Goal: Information Seeking & Learning: Find specific page/section

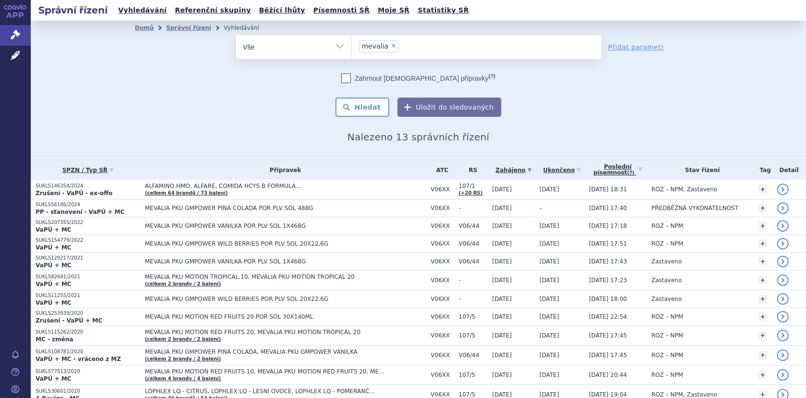
scroll to position [64, 0]
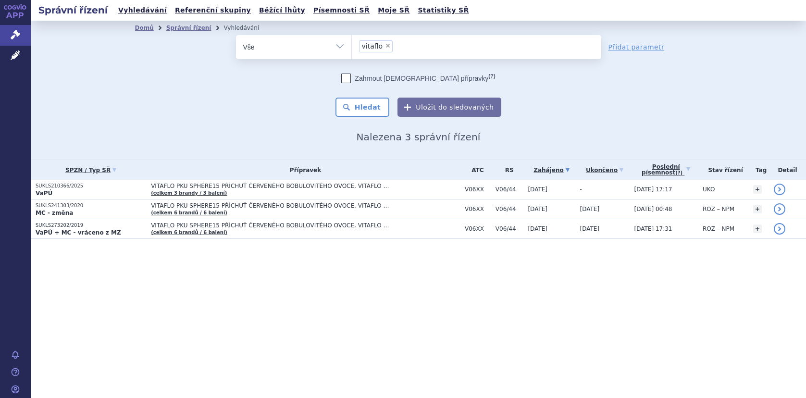
select select
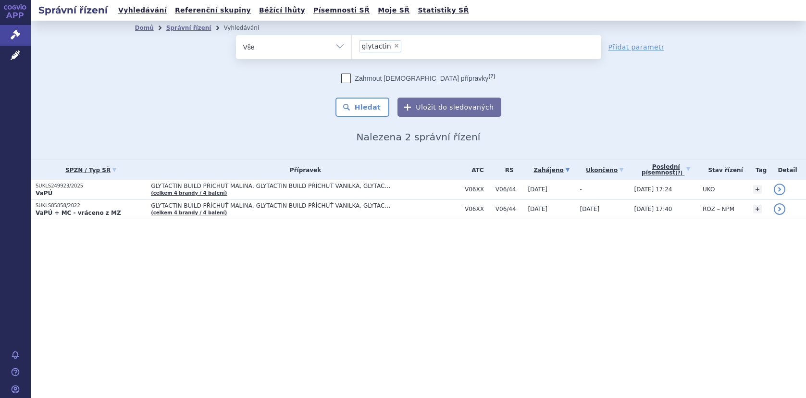
select select
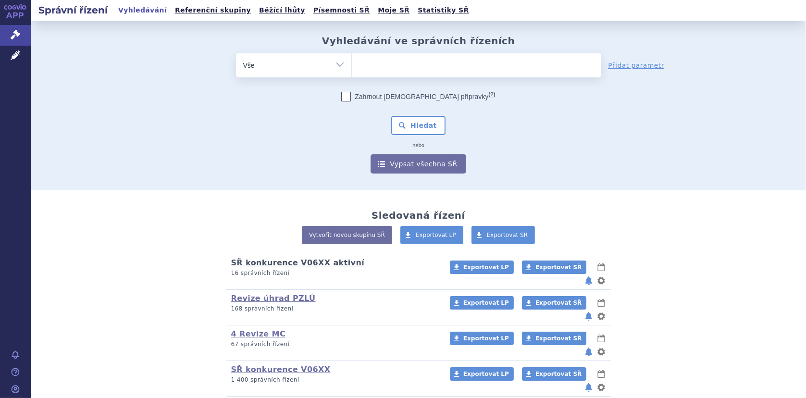
click at [254, 261] on link "SŘ konkurence V06XX aktivní" at bounding box center [298, 262] width 134 height 9
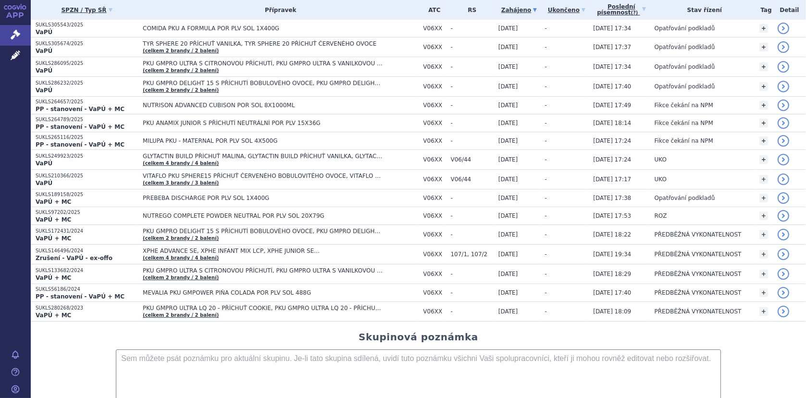
scroll to position [96, 0]
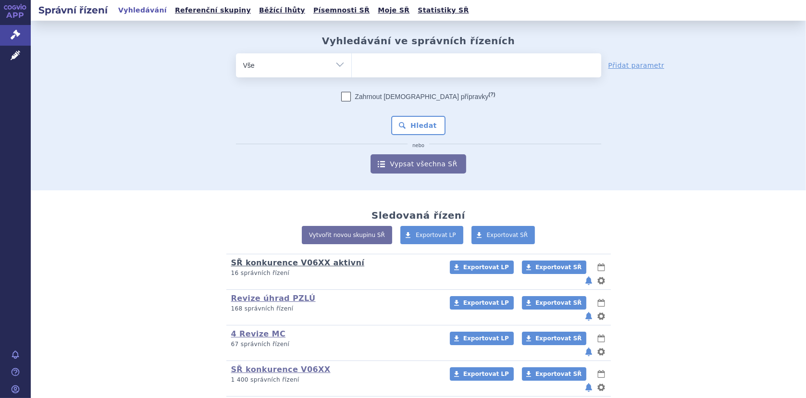
click at [249, 262] on link "SŘ konkurence V06XX aktivní" at bounding box center [298, 262] width 134 height 9
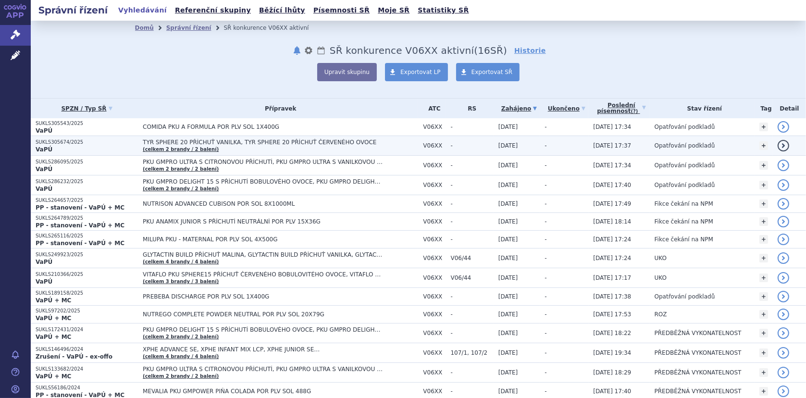
click at [153, 139] on span "TYR SPHERE 20 PŘÍCHUŤ VANILKA, TYR SPHERE 20 PŘÍCHUŤ ČERVENÉHO OVOCE" at bounding box center [263, 142] width 240 height 7
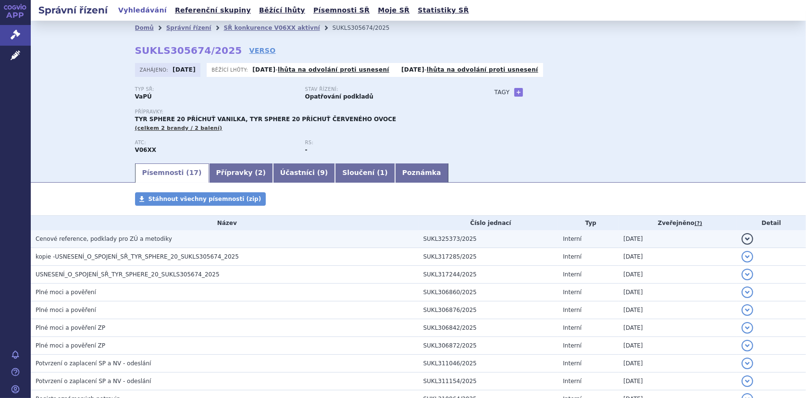
click at [103, 238] on span "Cenové reference, podklady pro ZÚ a metodiky" at bounding box center [104, 239] width 137 height 7
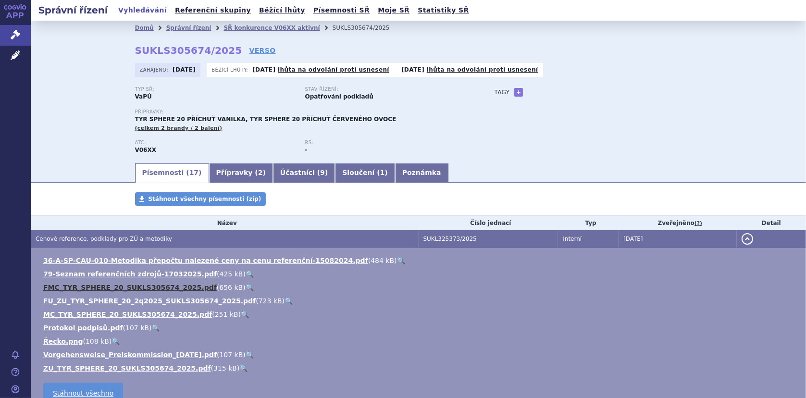
click at [86, 286] on link "FMC_TYR_SPHERE_20_SUKLS305674_2025.pdf" at bounding box center [130, 288] width 174 height 8
click at [246, 286] on link "🔍" at bounding box center [250, 288] width 8 height 8
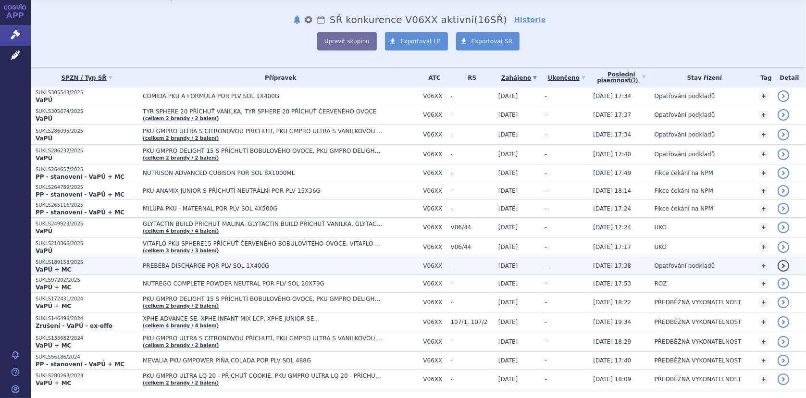
scroll to position [48, 0]
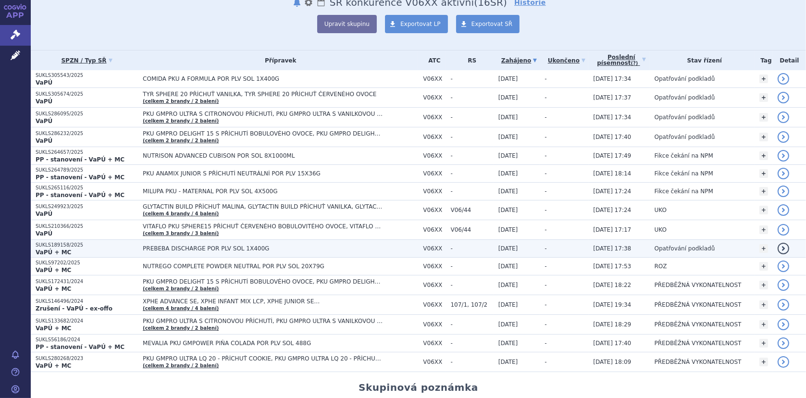
click at [160, 246] on span "PREBEBA DISCHARGE POR PLV SOL 1X400G" at bounding box center [263, 248] width 240 height 7
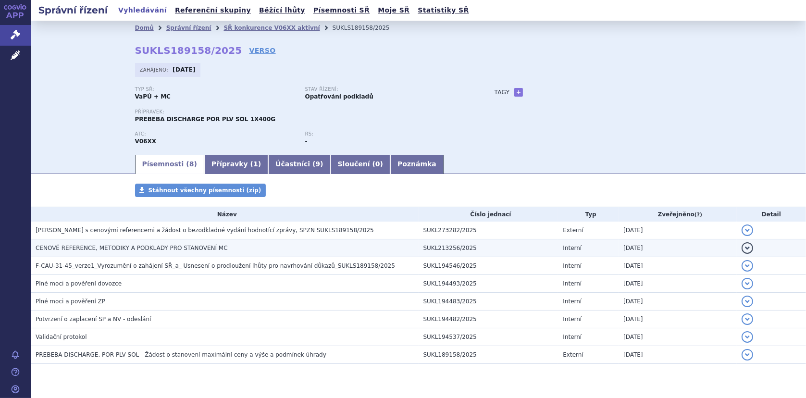
click at [156, 249] on span "CENOVÉ REFERENCE, METODIKY A PODKLADY PRO STANOVENÍ MC" at bounding box center [132, 248] width 192 height 7
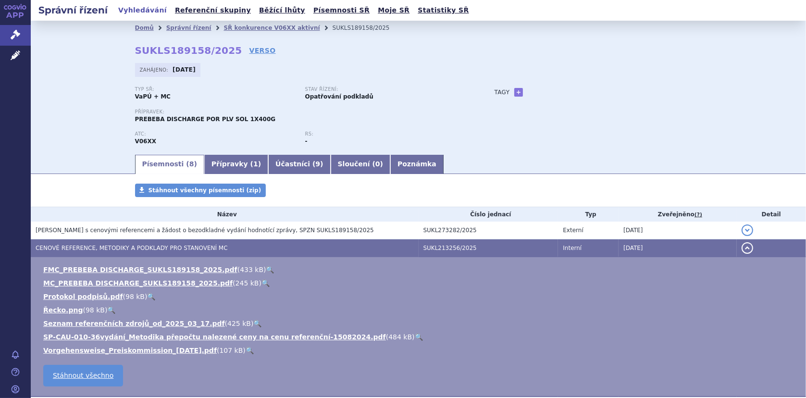
click at [266, 266] on link "🔍" at bounding box center [270, 270] width 8 height 8
click at [224, 26] on link "SŘ konkurence V06XX aktivní" at bounding box center [272, 28] width 96 height 7
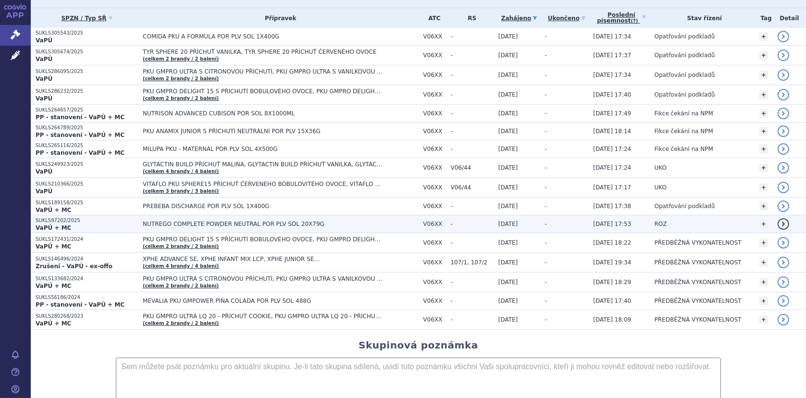
scroll to position [96, 0]
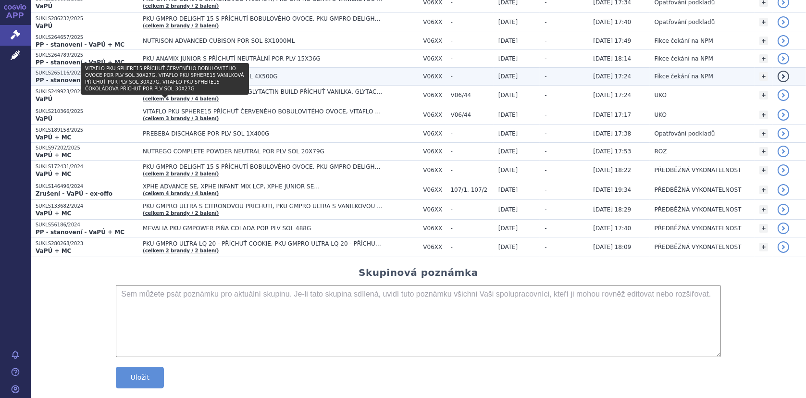
scroll to position [178, 0]
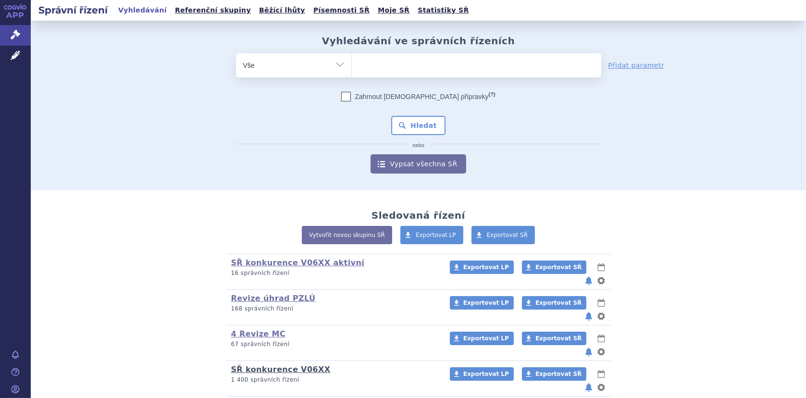
click at [281, 365] on link "SŘ konkurence V06XX" at bounding box center [281, 369] width 100 height 9
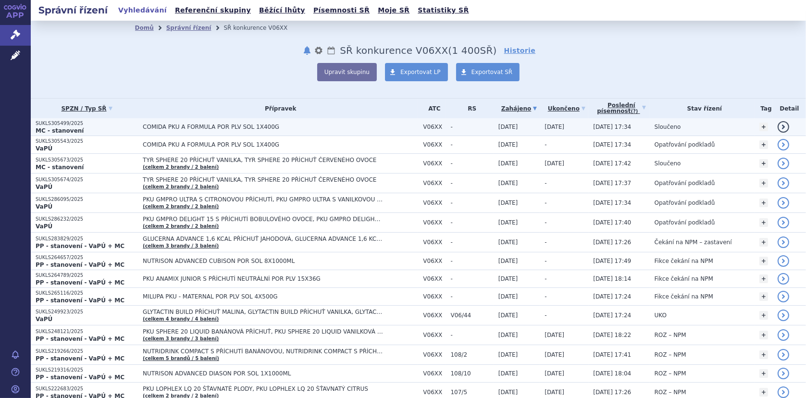
click at [198, 126] on span "COMIDA PKU A FORMULA POR PLV SOL 1X400G" at bounding box center [263, 127] width 240 height 7
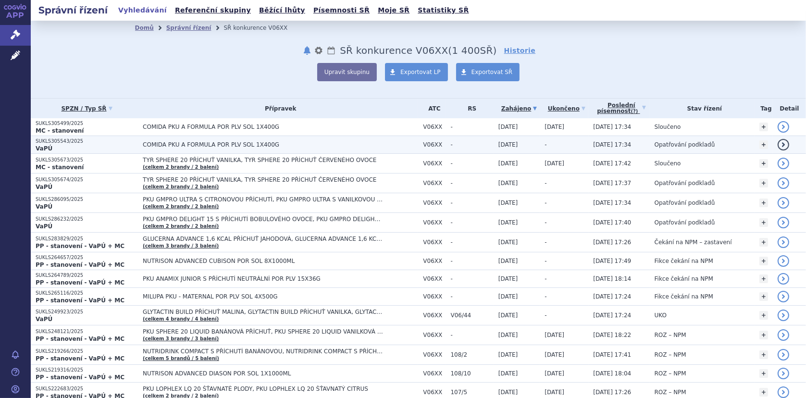
click at [156, 145] on span "COMIDA PKU A FORMULA POR PLV SOL 1X400G" at bounding box center [263, 144] width 240 height 7
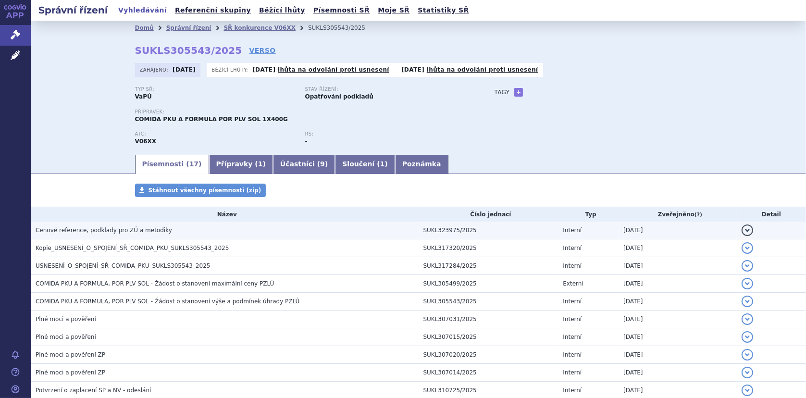
click at [116, 229] on span "Cenové reference, podklady pro ZÚ a metodiky" at bounding box center [104, 230] width 137 height 7
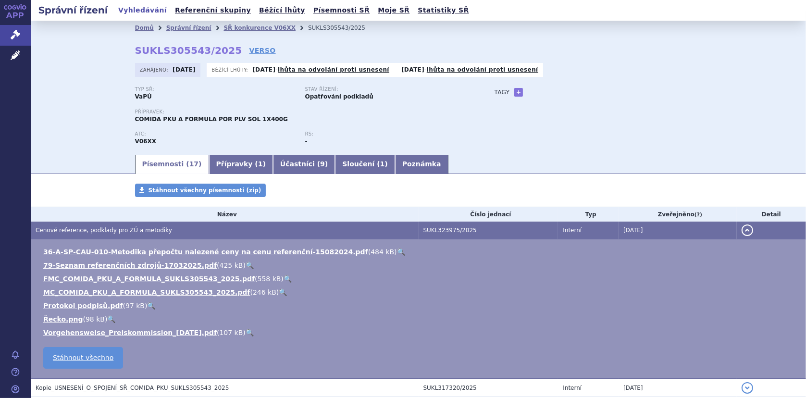
click at [284, 277] on link "🔍" at bounding box center [288, 279] width 8 height 8
